Goal: Information Seeking & Learning: Check status

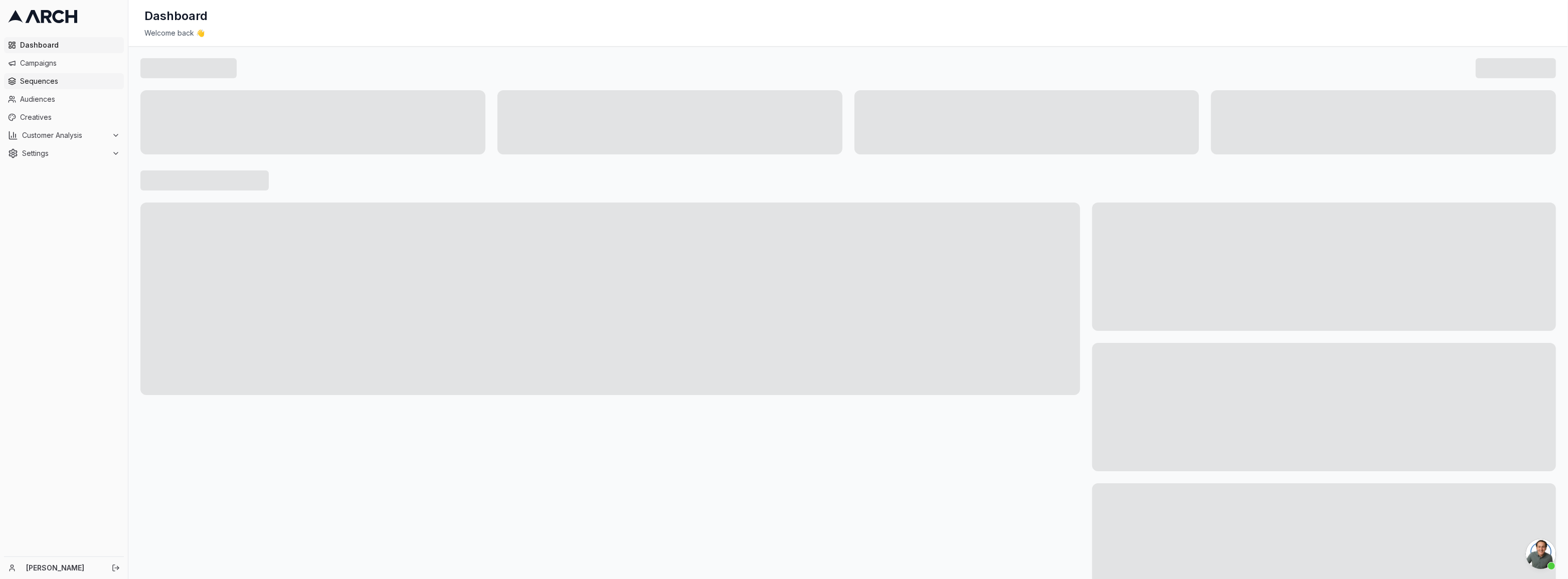
scroll to position [665, 0]
click at [51, 64] on span "Campaigns" at bounding box center [70, 63] width 100 height 10
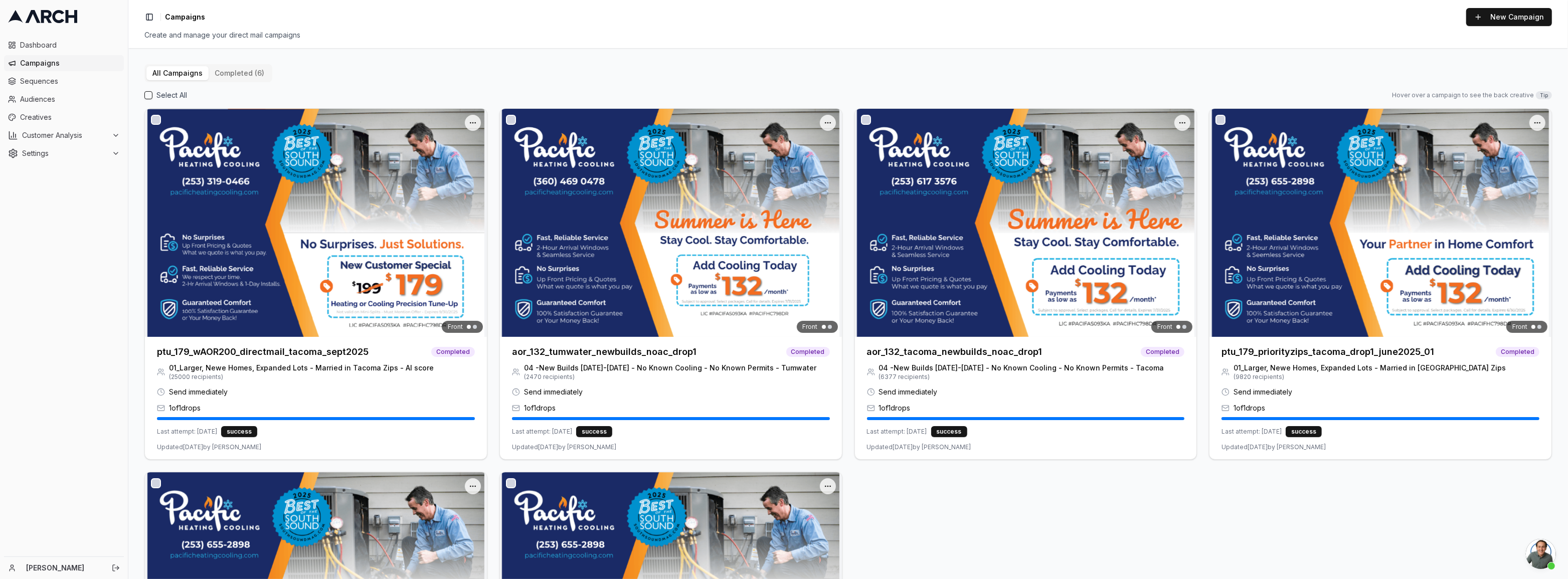
scroll to position [675, 0]
click at [162, 181] on div "Front" at bounding box center [316, 223] width 342 height 228
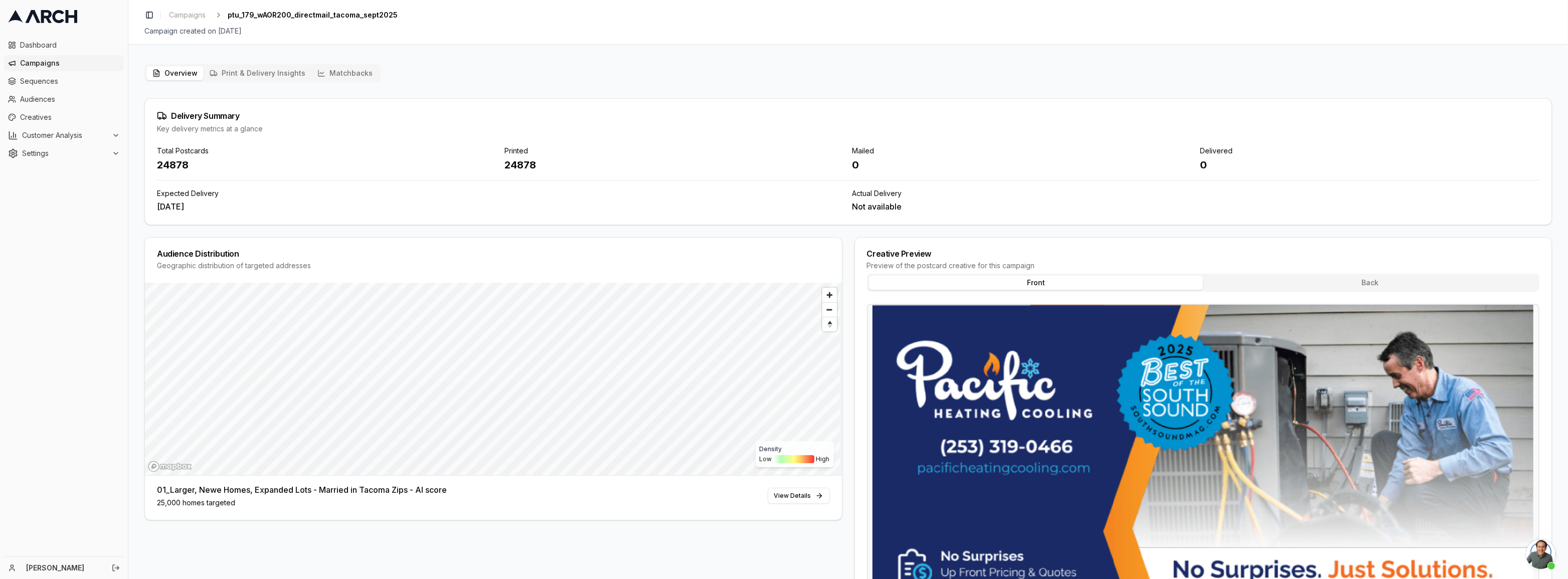
click at [680, 542] on div "Audience Distribution Geographic distribution of targeted addresses Density Low…" at bounding box center [493, 501] width 698 height 528
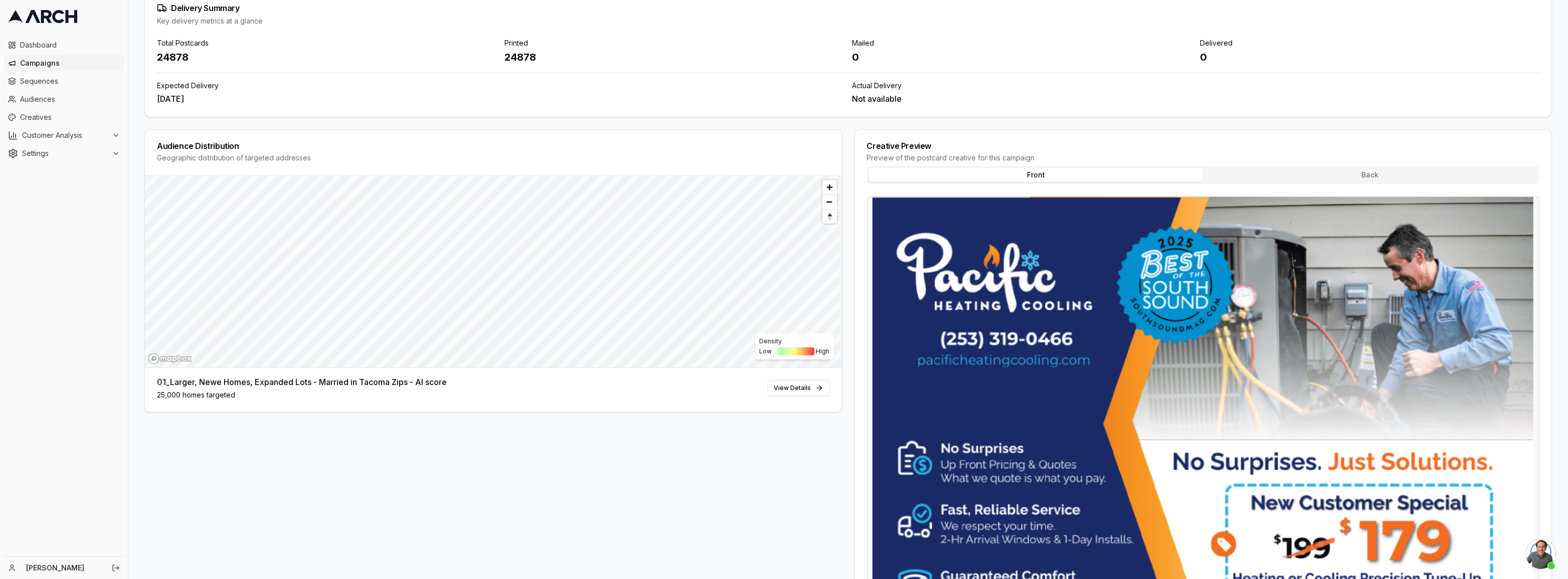
scroll to position [200, 0]
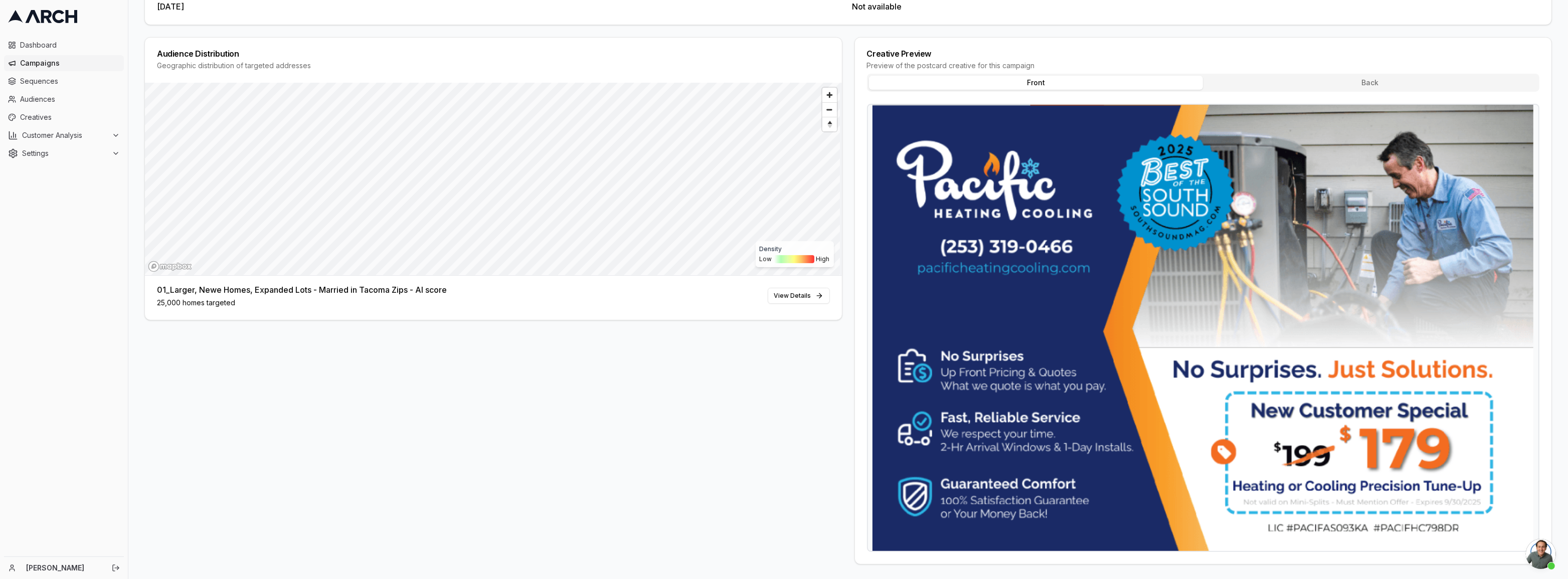
click at [1349, 423] on img at bounding box center [1203, 327] width 671 height 446
click at [1373, 79] on button "Back" at bounding box center [1370, 83] width 334 height 14
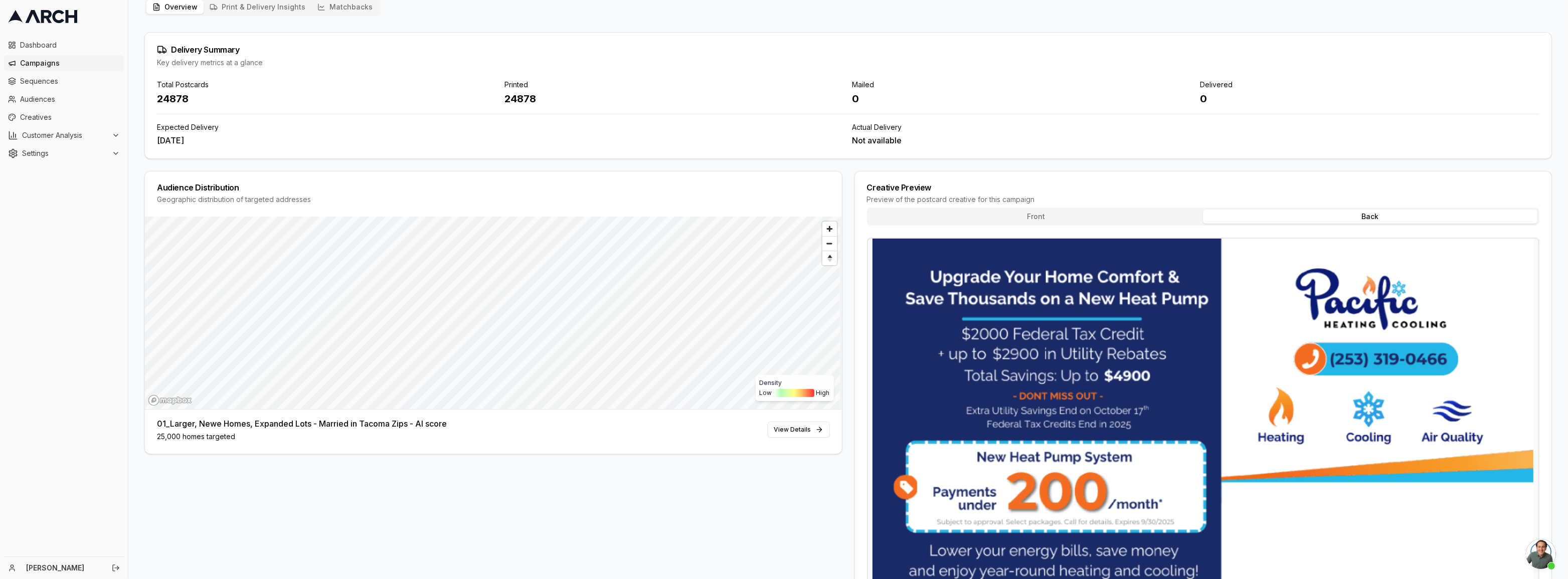
scroll to position [63, 0]
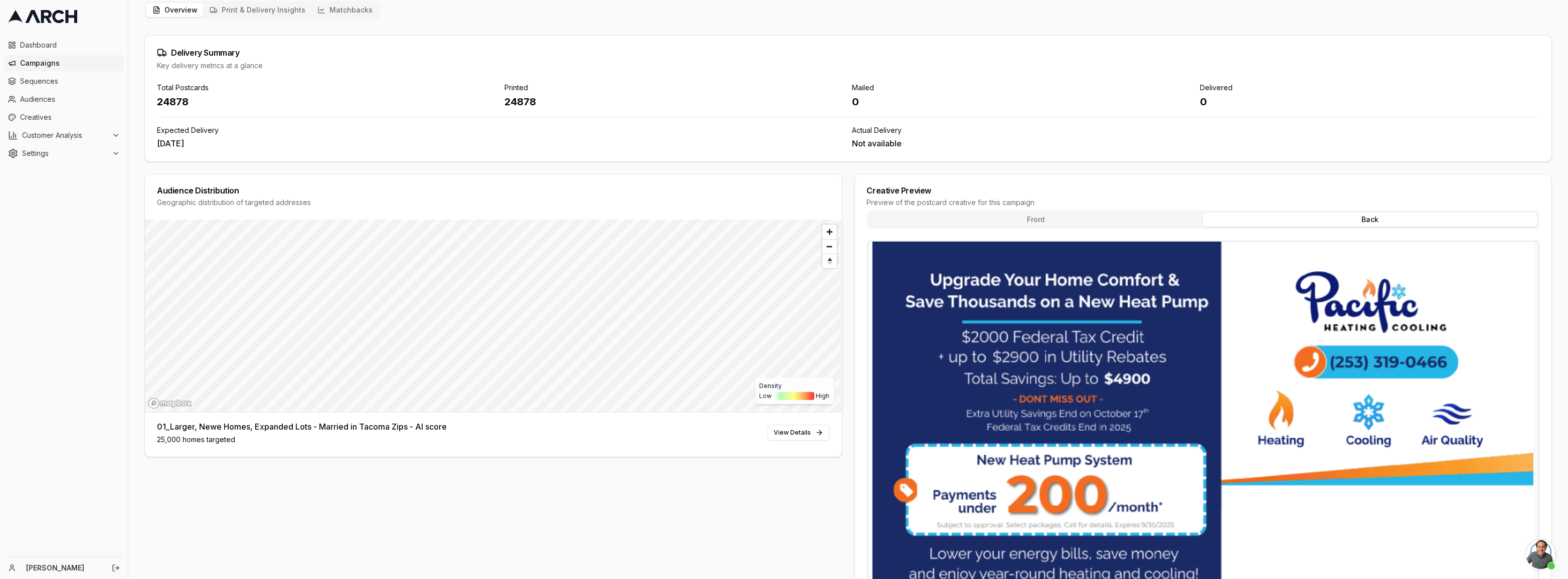
click at [1028, 215] on button "Front" at bounding box center [1036, 219] width 334 height 14
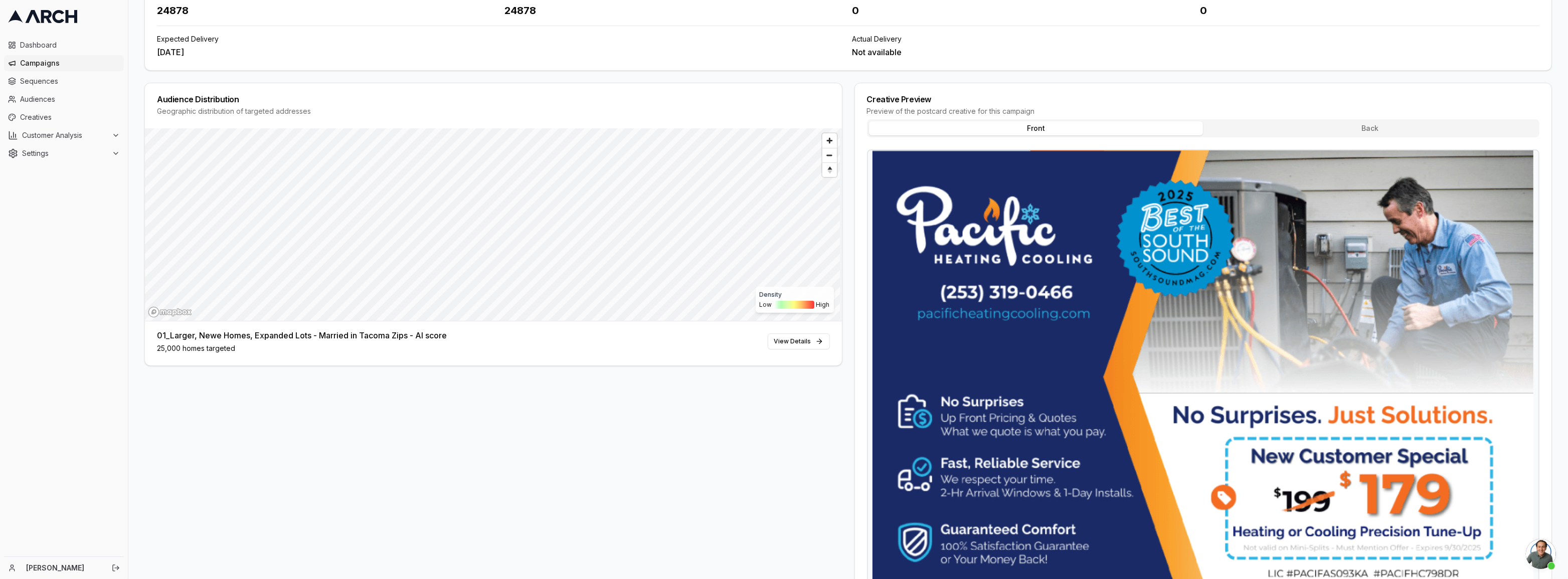
scroll to position [200, 0]
